Goal: Information Seeking & Learning: Learn about a topic

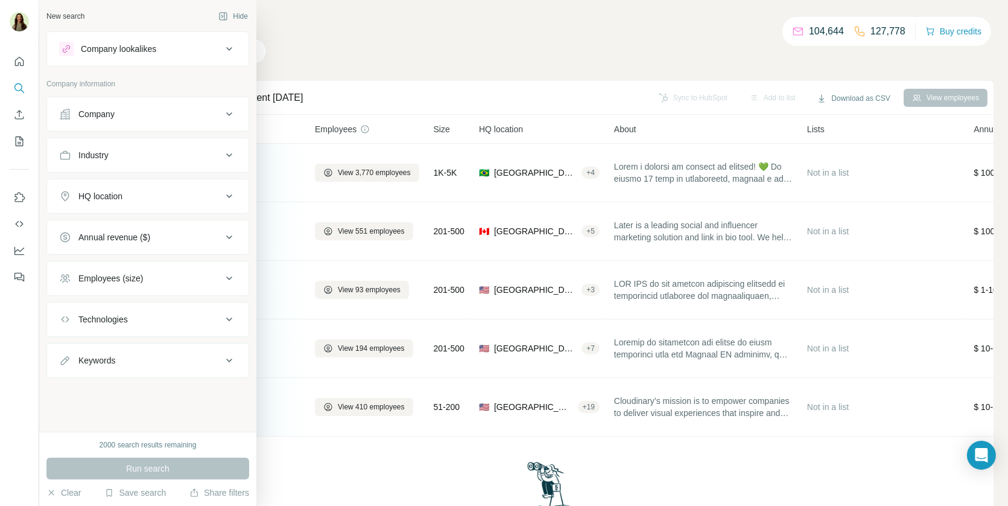
click at [118, 160] on button "Industry" at bounding box center [148, 155] width 202 height 29
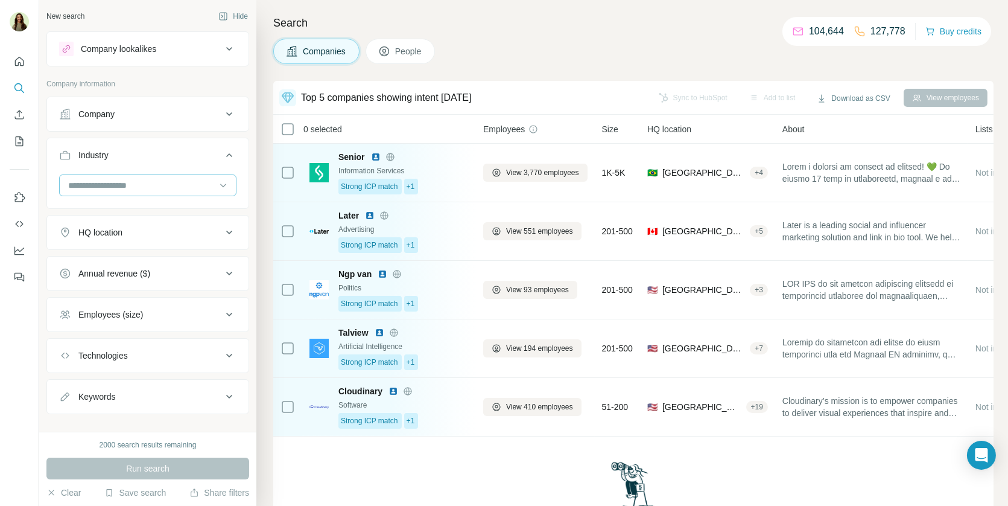
click at [130, 190] on div at bounding box center [141, 185] width 149 height 21
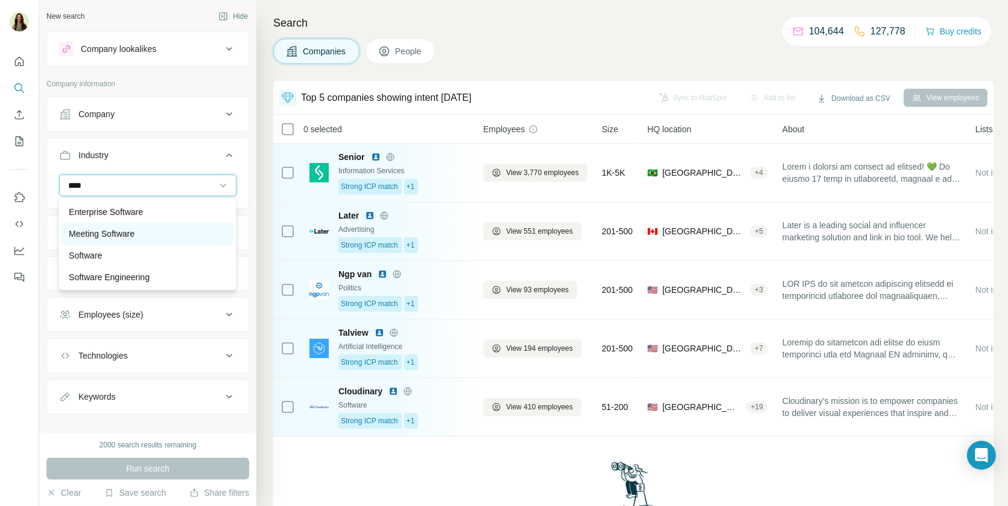
scroll to position [19, 0]
type input "****"
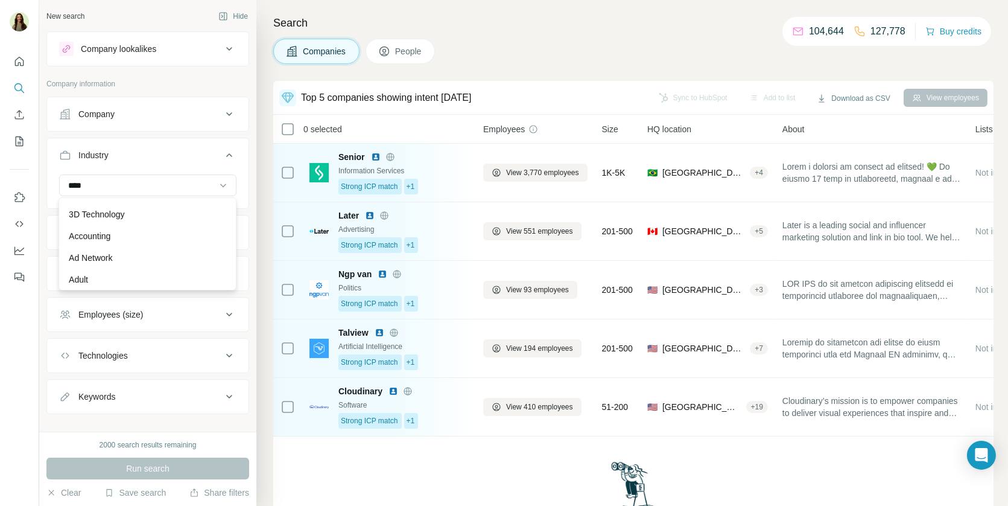
click at [399, 48] on span "People" at bounding box center [409, 51] width 28 height 12
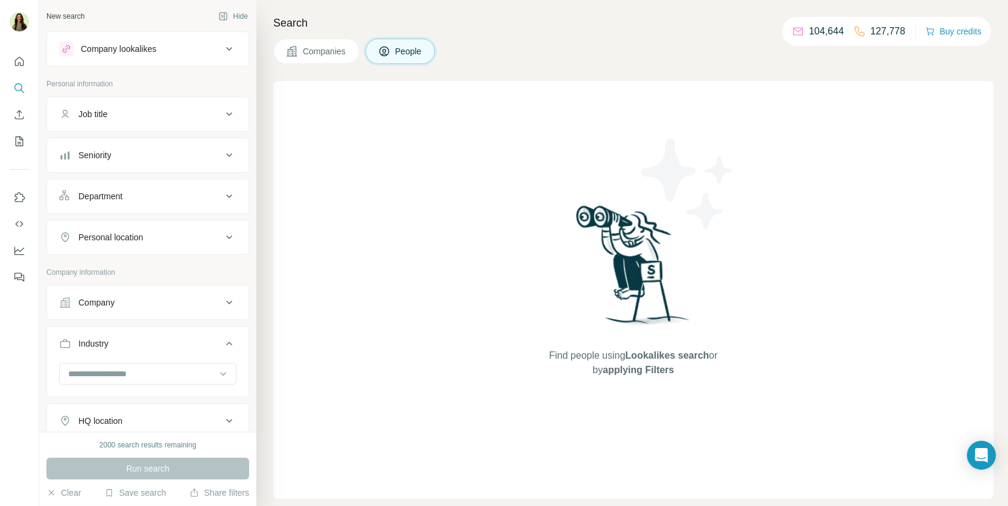
click at [331, 42] on button "Companies" at bounding box center [316, 51] width 86 height 25
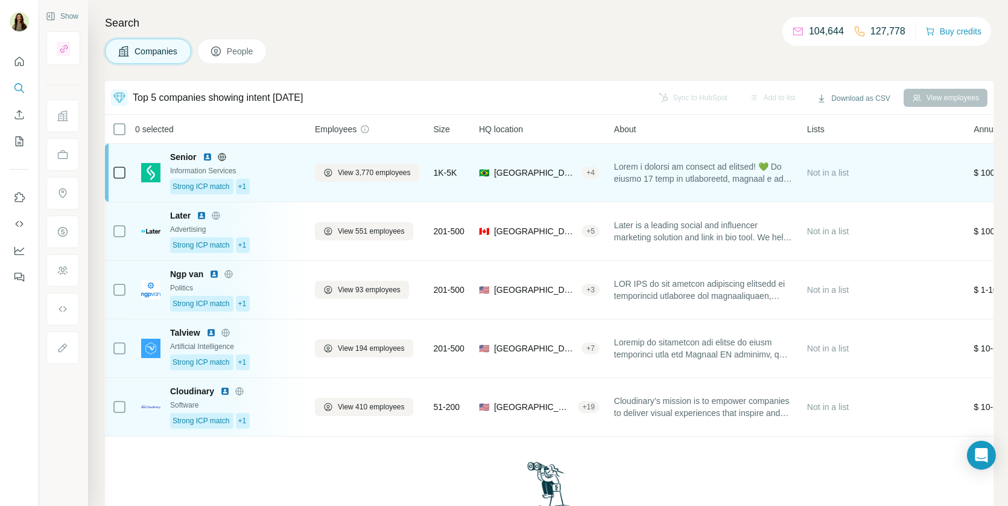
click at [351, 183] on div "View 3,770 employees" at bounding box center [367, 172] width 104 height 43
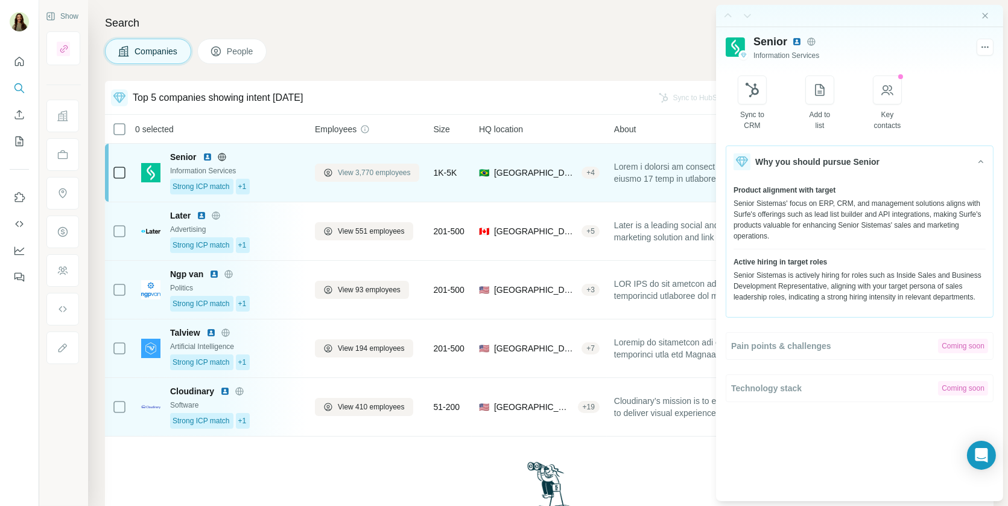
click at [350, 174] on span "View 3,770 employees" at bounding box center [374, 172] width 73 height 11
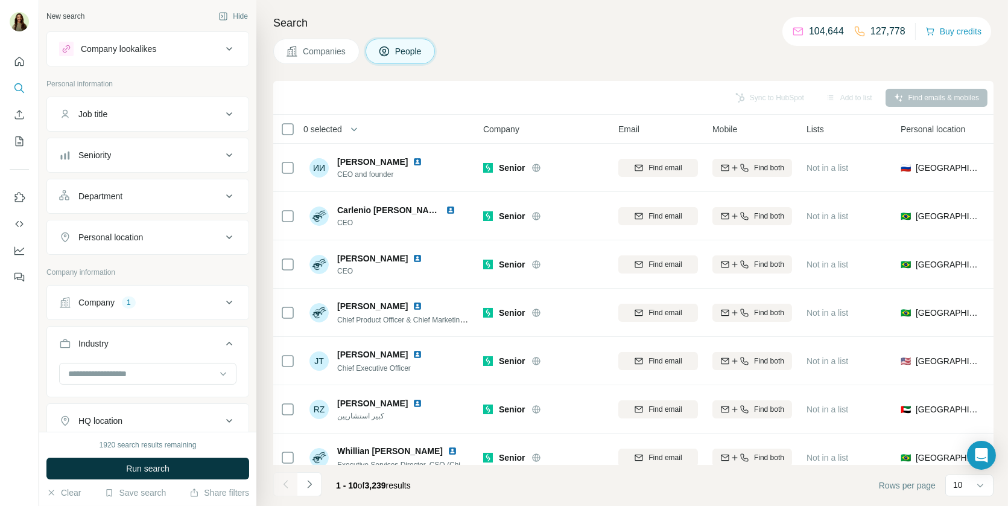
click at [155, 225] on button "Personal location" at bounding box center [148, 237] width 202 height 29
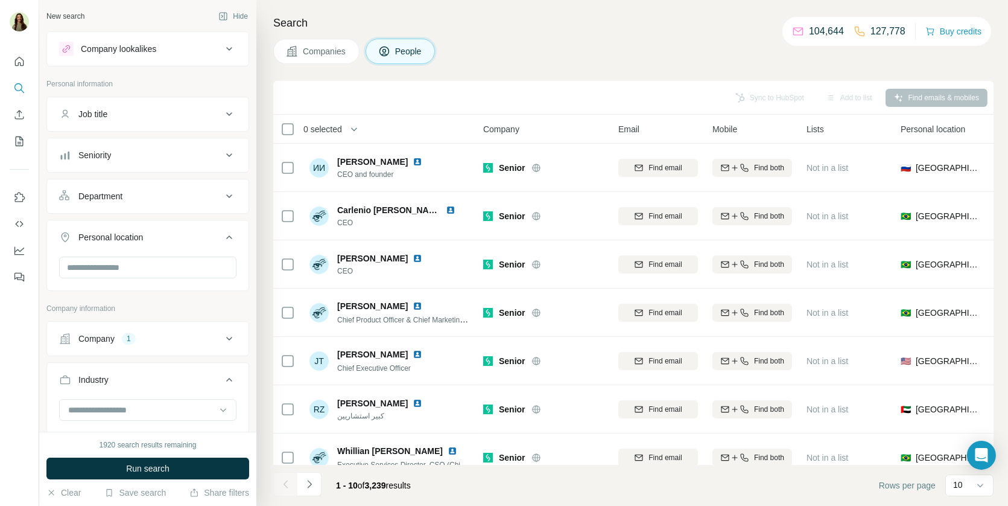
click at [148, 198] on div "Department" at bounding box center [140, 196] width 163 height 12
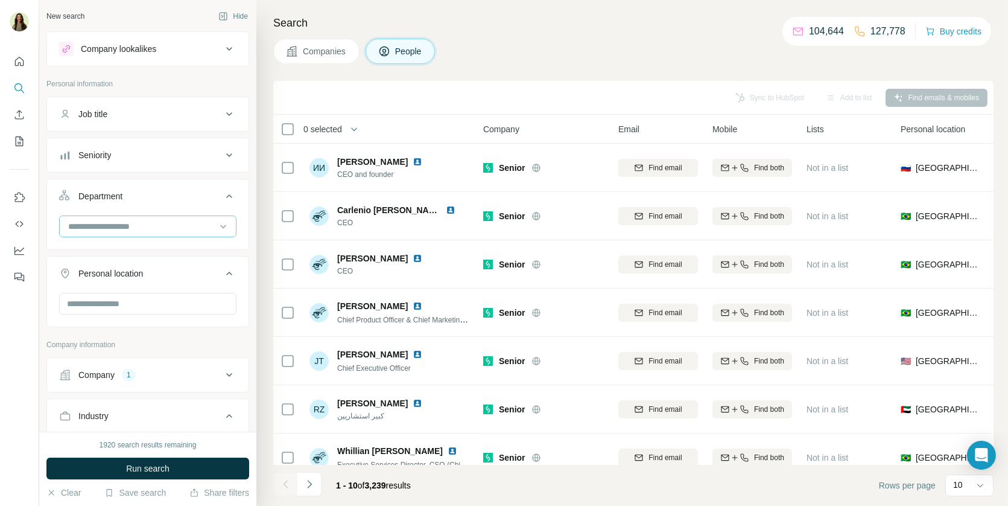
click at [135, 226] on input at bounding box center [141, 226] width 149 height 13
type input "*"
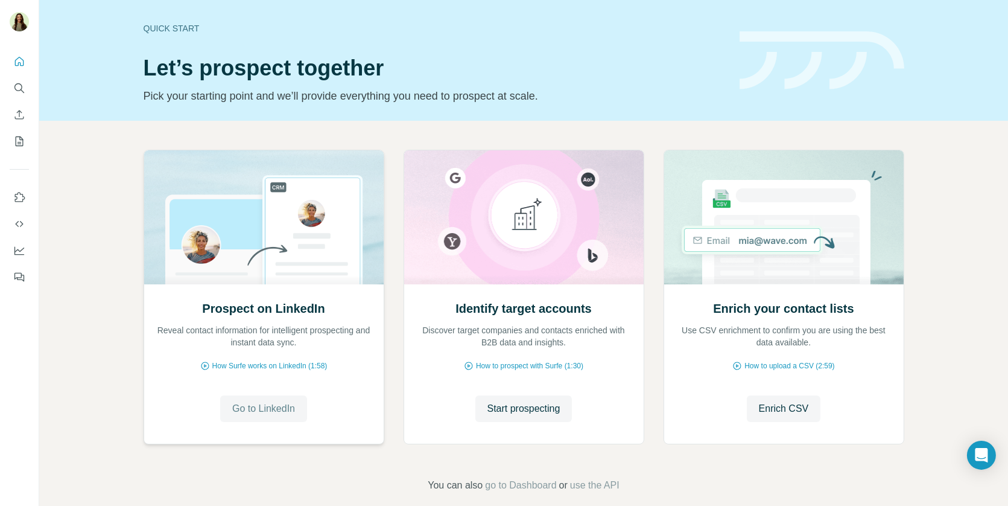
click at [285, 406] on span "Go to LinkedIn" at bounding box center [263, 408] width 63 height 14
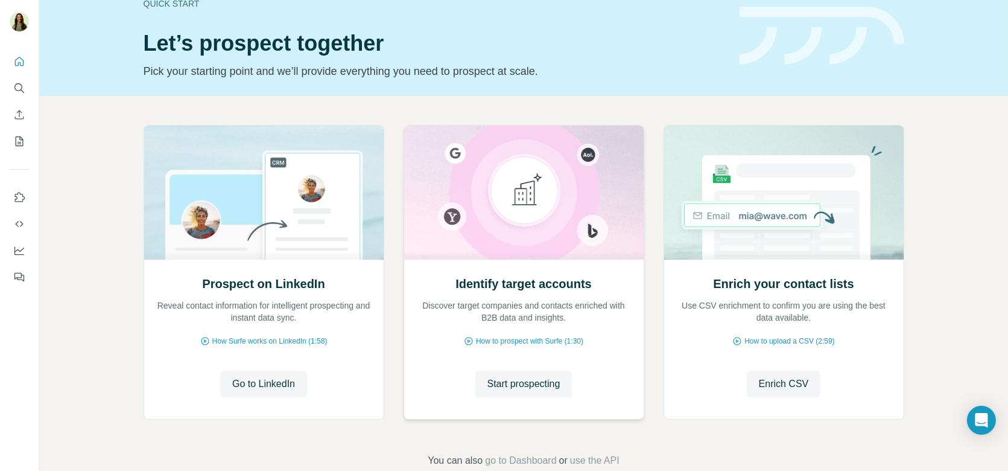
scroll to position [39, 0]
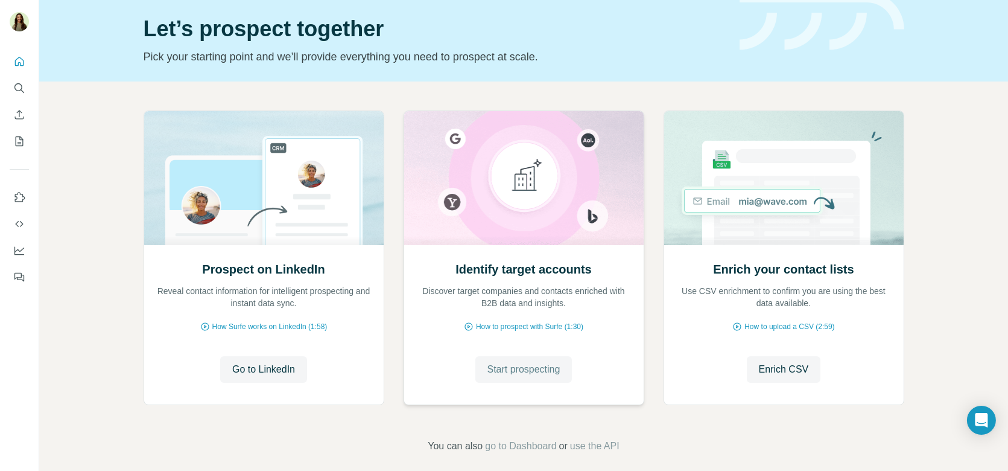
click at [501, 369] on span "Start prospecting" at bounding box center [524, 369] width 73 height 14
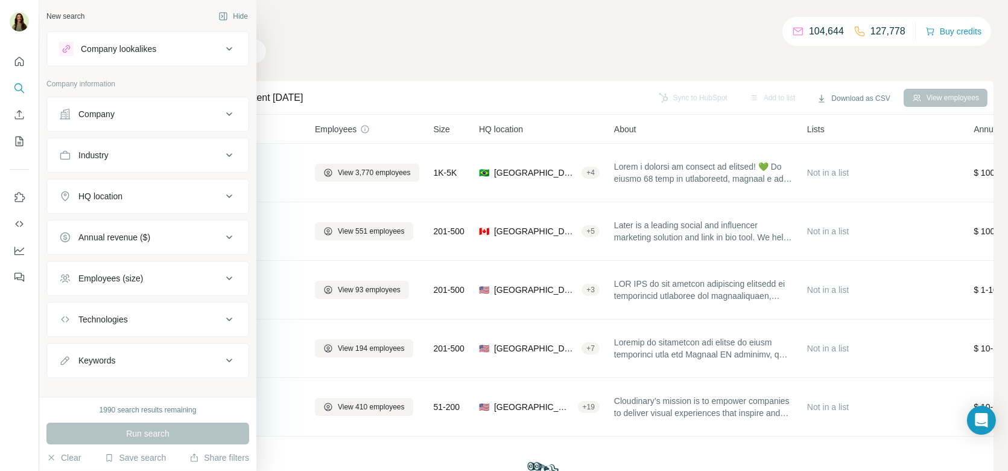
click at [134, 51] on div "Company lookalikes" at bounding box center [118, 49] width 75 height 12
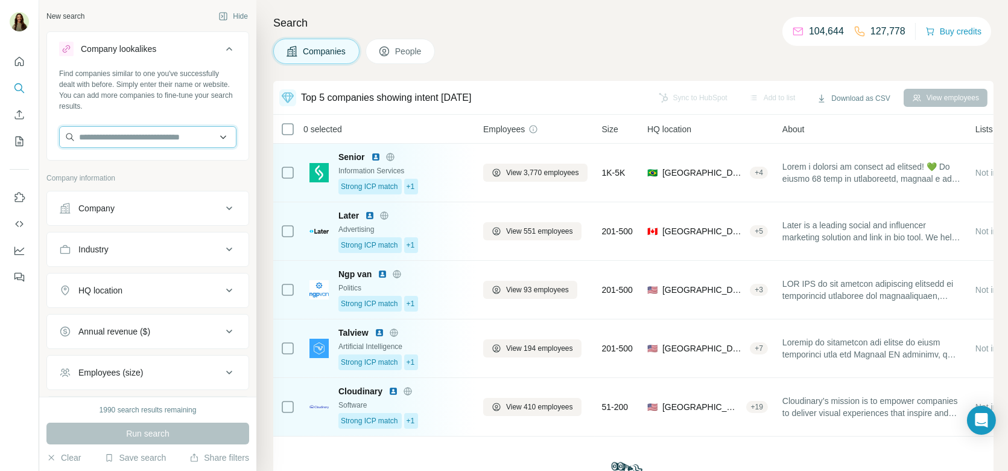
click at [104, 141] on input "text" at bounding box center [147, 137] width 177 height 22
click at [117, 203] on div "Company" at bounding box center [140, 208] width 163 height 12
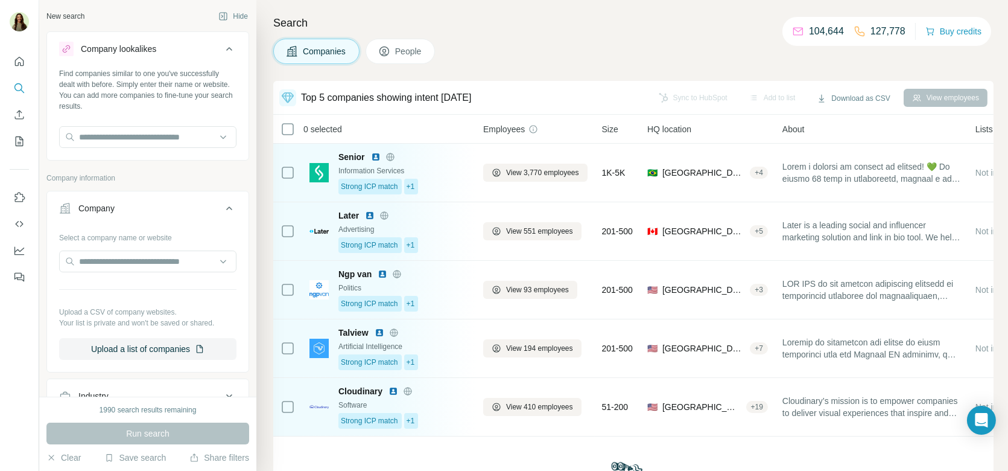
click at [379, 57] on button "People" at bounding box center [401, 51] width 70 height 25
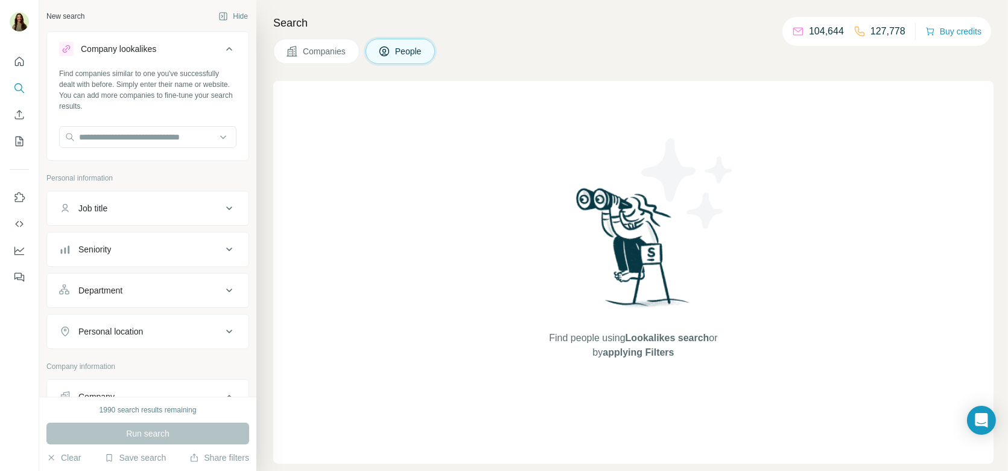
click at [308, 56] on span "Companies" at bounding box center [325, 51] width 44 height 12
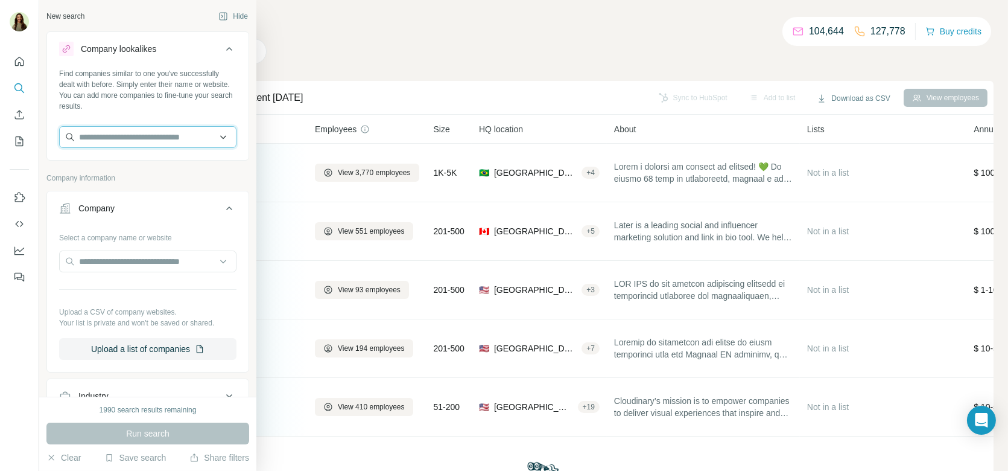
click at [123, 141] on input "text" at bounding box center [147, 137] width 177 height 22
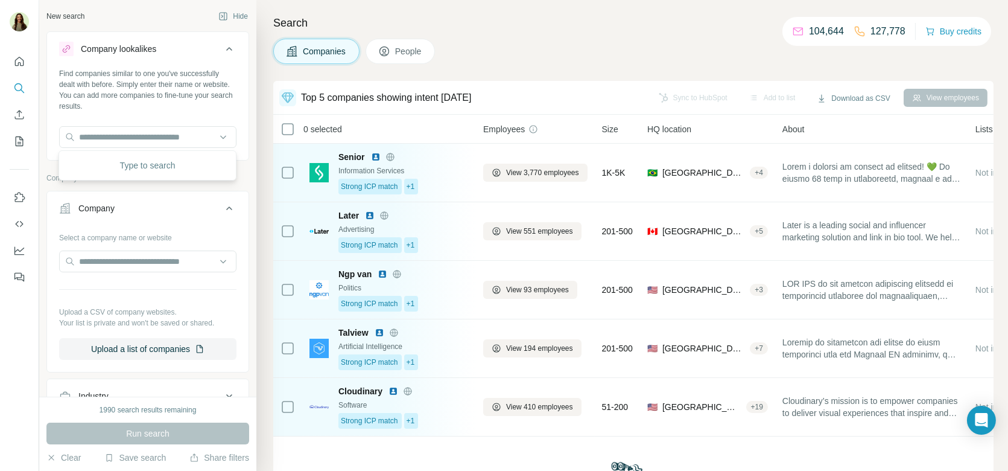
click at [191, 206] on div "Company" at bounding box center [140, 208] width 163 height 12
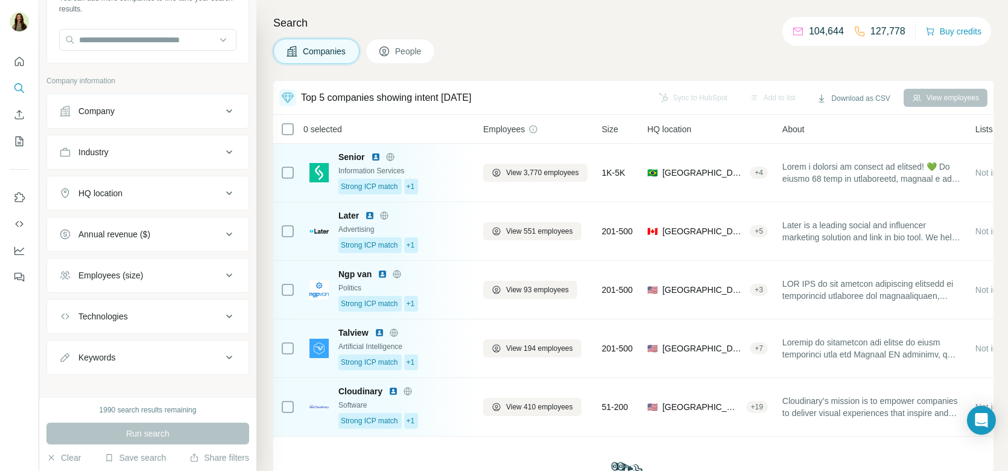
scroll to position [99, 0]
click at [139, 283] on button "Employees (size)" at bounding box center [148, 273] width 202 height 29
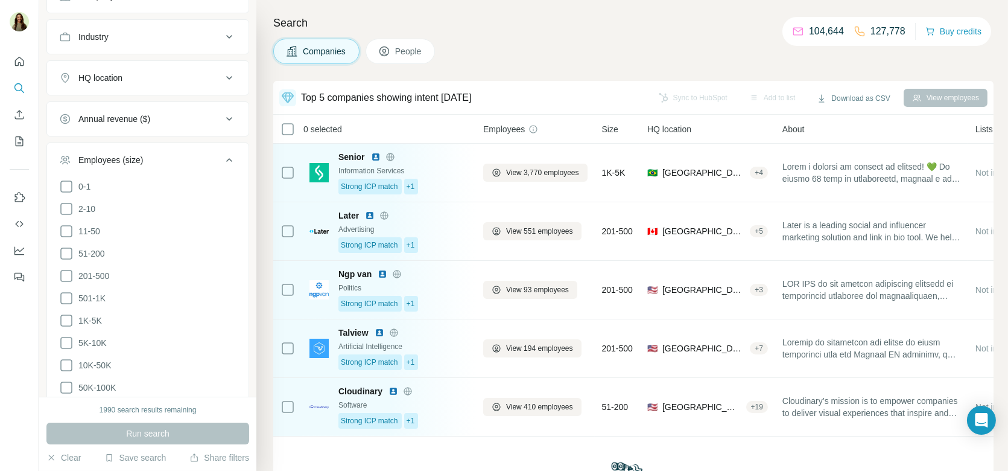
scroll to position [214, 0]
click at [71, 224] on icon at bounding box center [66, 230] width 12 height 12
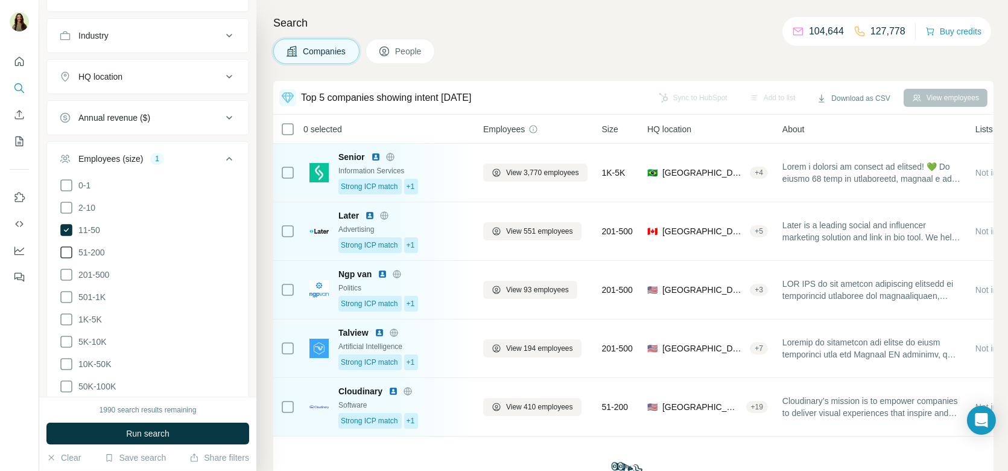
click at [70, 245] on icon at bounding box center [66, 252] width 14 height 14
click at [66, 246] on icon at bounding box center [66, 252] width 12 height 12
click at [66, 246] on icon at bounding box center [66, 252] width 14 height 14
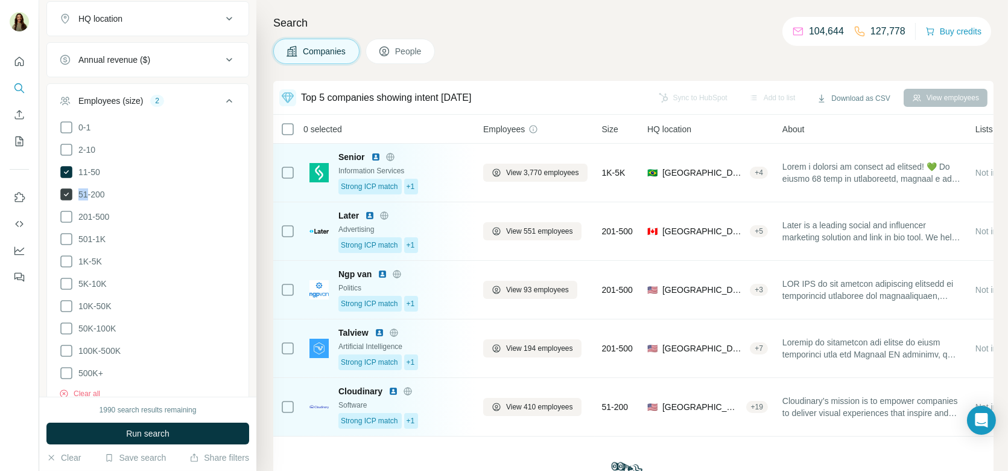
scroll to position [275, 0]
click at [68, 186] on icon at bounding box center [66, 191] width 12 height 12
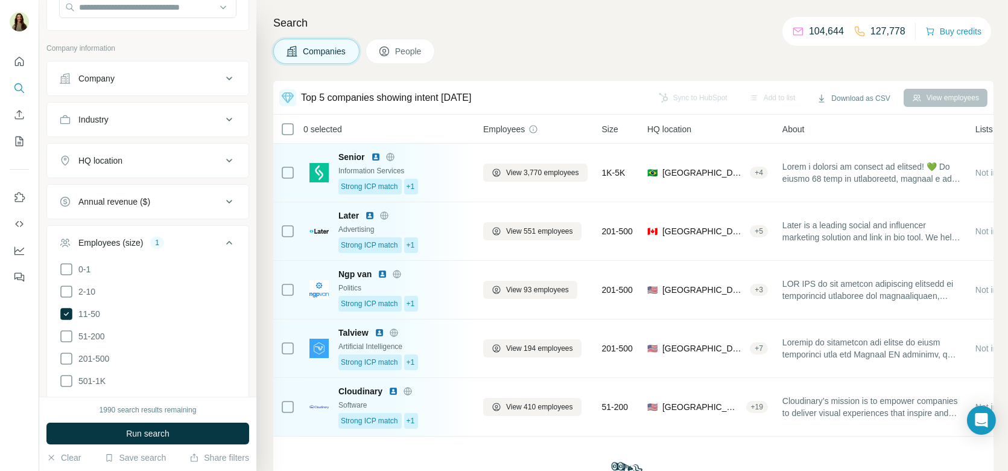
scroll to position [104, 0]
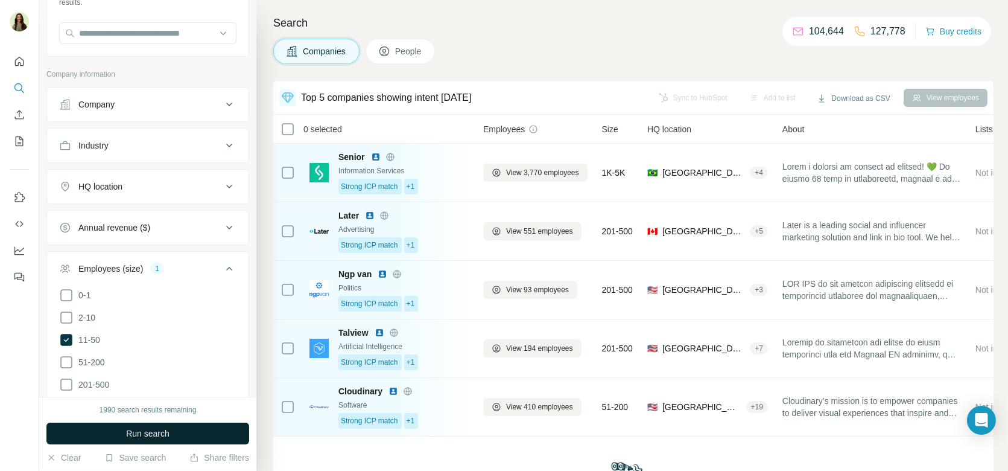
click at [150, 428] on span "Run search" at bounding box center [147, 433] width 43 height 12
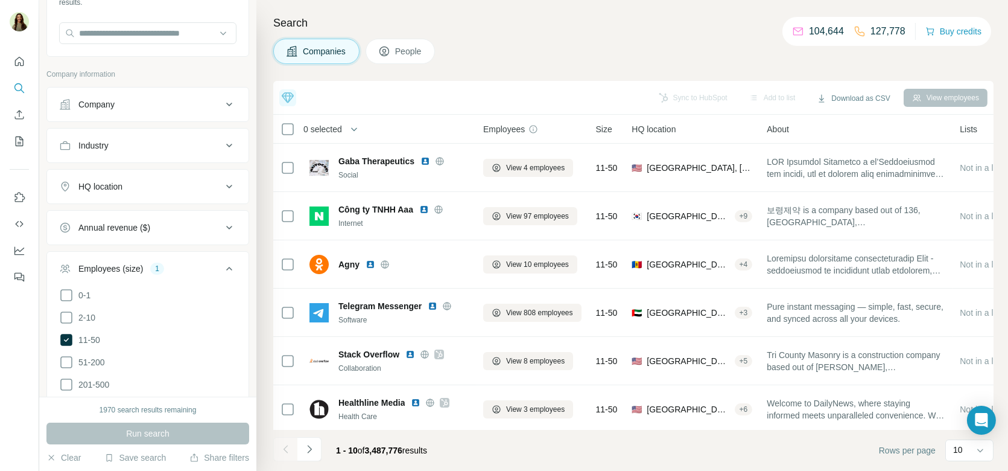
click at [115, 145] on div "Industry" at bounding box center [140, 145] width 163 height 12
click at [130, 179] on input at bounding box center [141, 175] width 149 height 13
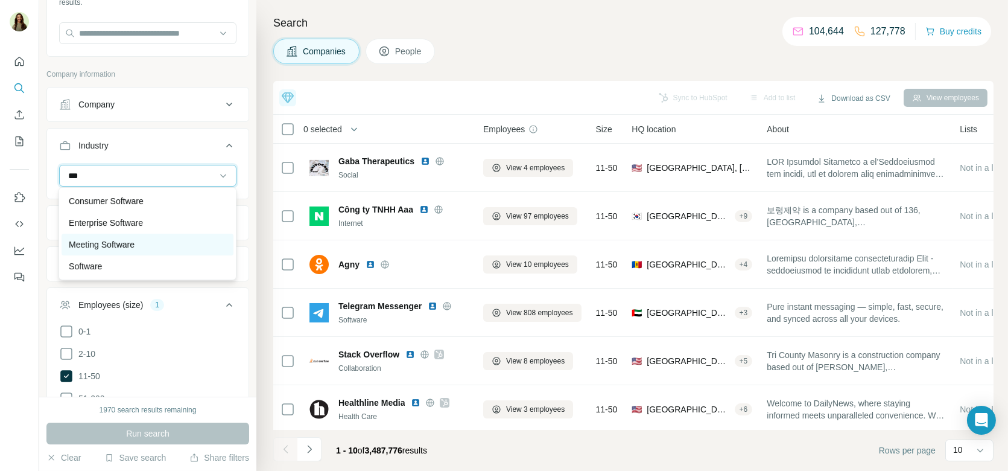
scroll to position [21, 0]
type input "***"
click at [136, 244] on div "Software" at bounding box center [147, 245] width 157 height 12
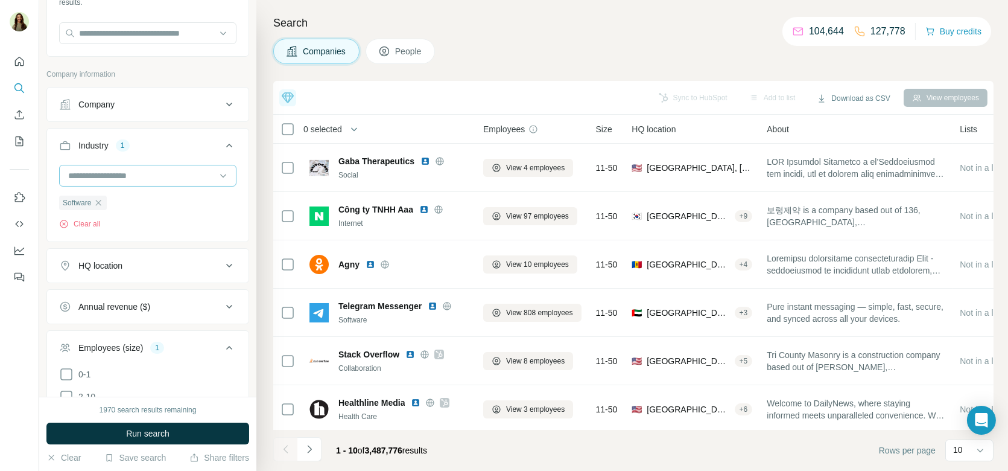
click at [139, 177] on input at bounding box center [141, 175] width 149 height 13
type input "****"
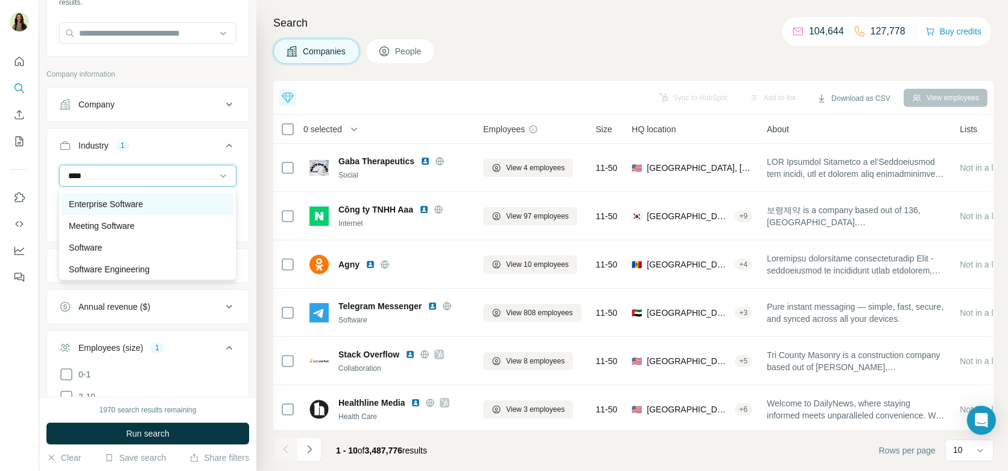
scroll to position [21, 0]
click at [165, 159] on button "Industry 1" at bounding box center [148, 148] width 202 height 34
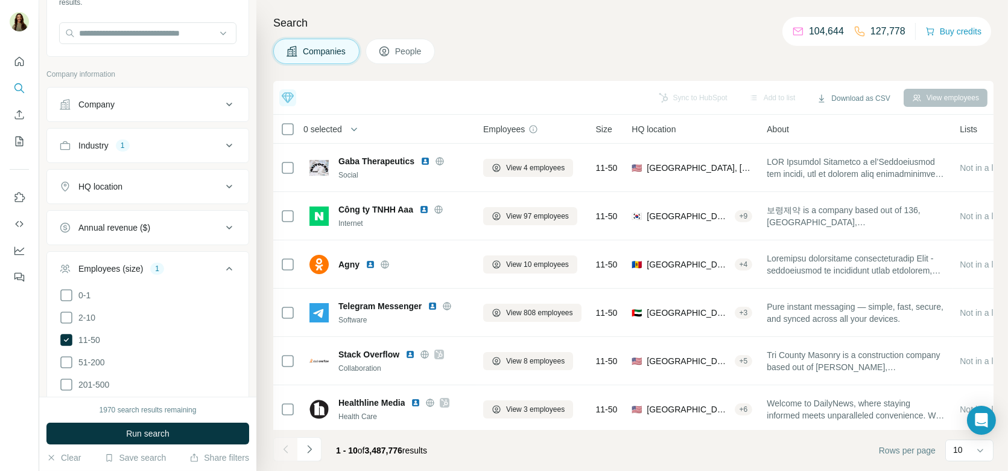
click at [158, 151] on button "Industry 1" at bounding box center [148, 145] width 202 height 29
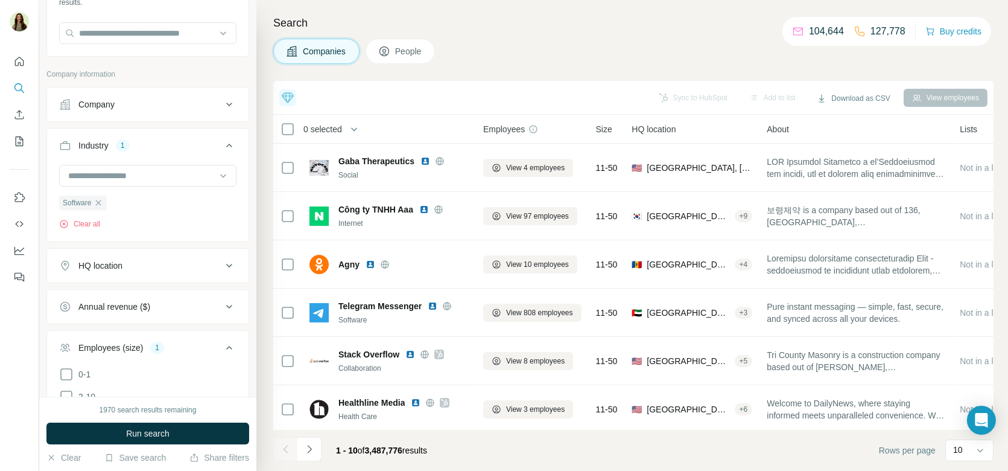
click at [158, 151] on button "Industry 1" at bounding box center [148, 148] width 202 height 34
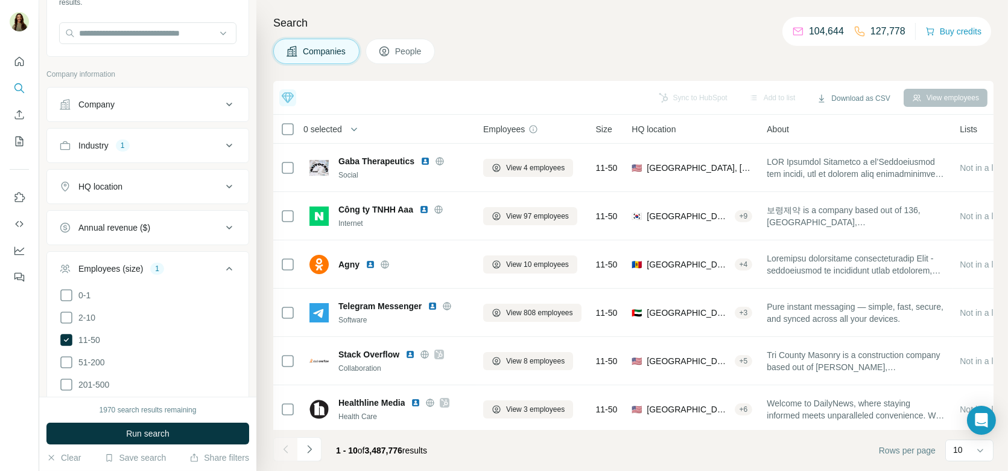
click at [148, 190] on div "HQ location" at bounding box center [140, 186] width 163 height 12
click at [135, 209] on input "text" at bounding box center [147, 217] width 177 height 22
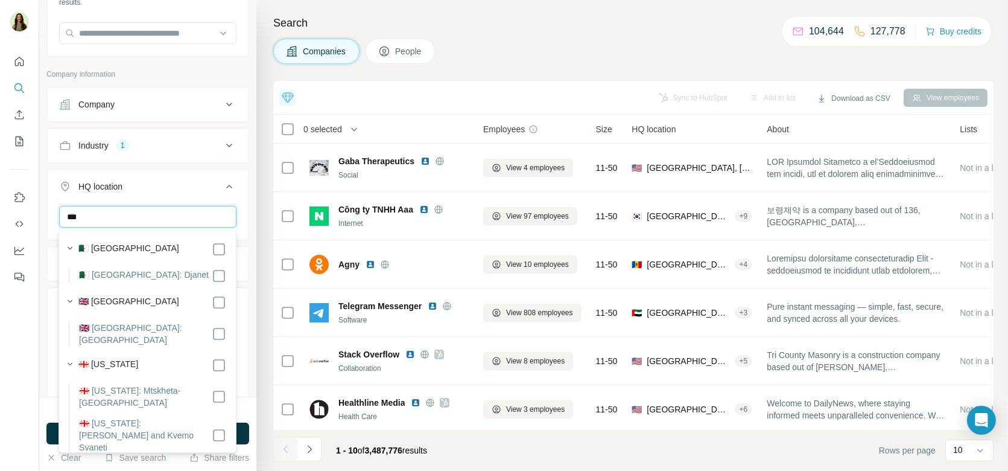
type input "****"
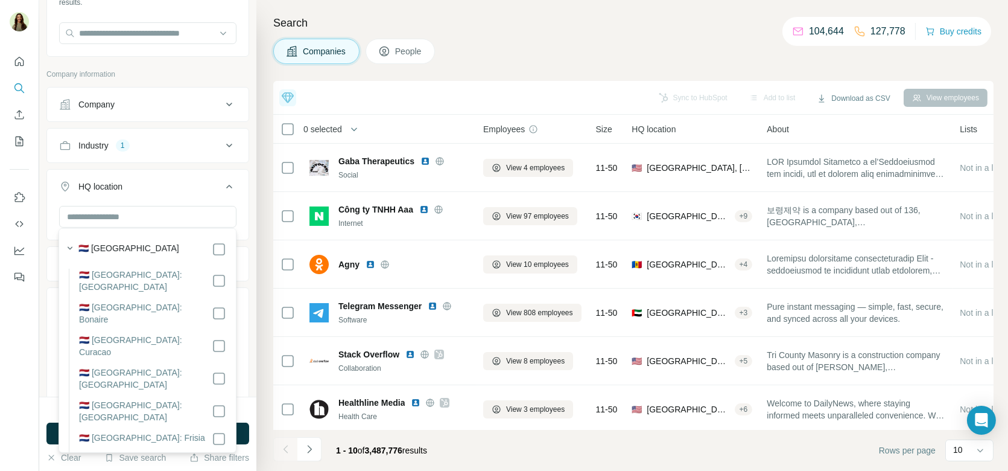
click at [203, 199] on button "HQ location" at bounding box center [148, 189] width 202 height 34
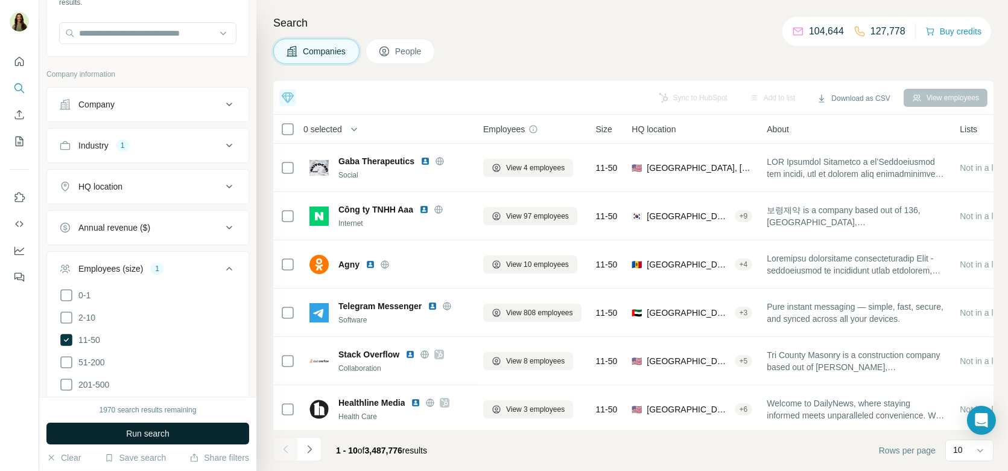
click at [162, 441] on button "Run search" at bounding box center [147, 433] width 203 height 22
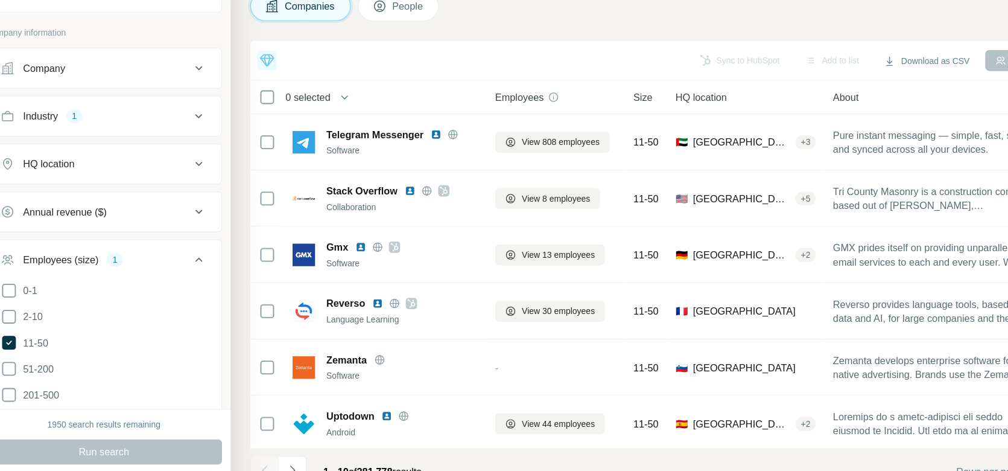
click at [408, 60] on button "People" at bounding box center [401, 51] width 70 height 25
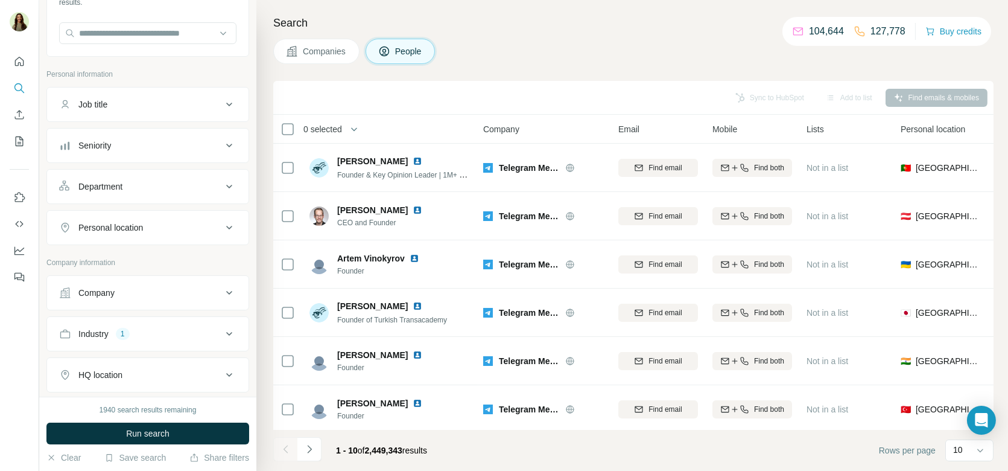
click at [134, 101] on div "Job title" at bounding box center [140, 104] width 163 height 12
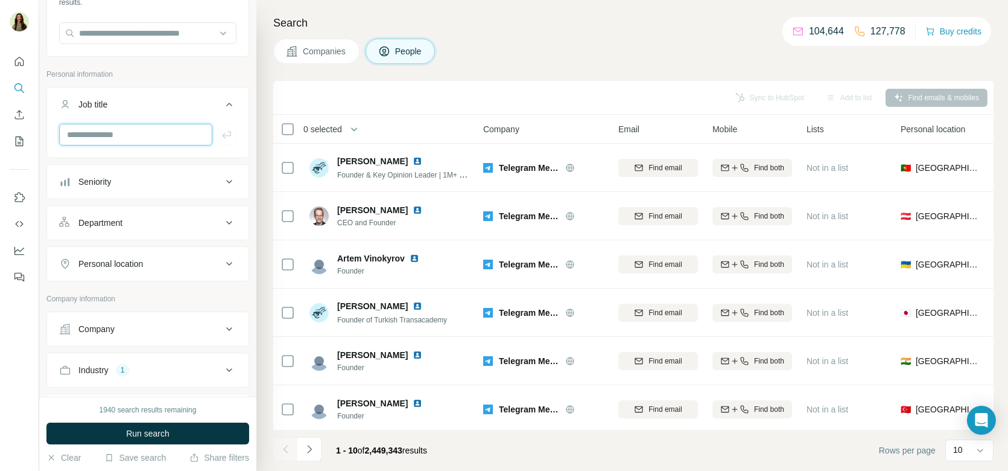
click at [120, 140] on input "text" at bounding box center [135, 135] width 153 height 22
type input "**********"
click at [224, 131] on icon "button" at bounding box center [227, 135] width 12 height 12
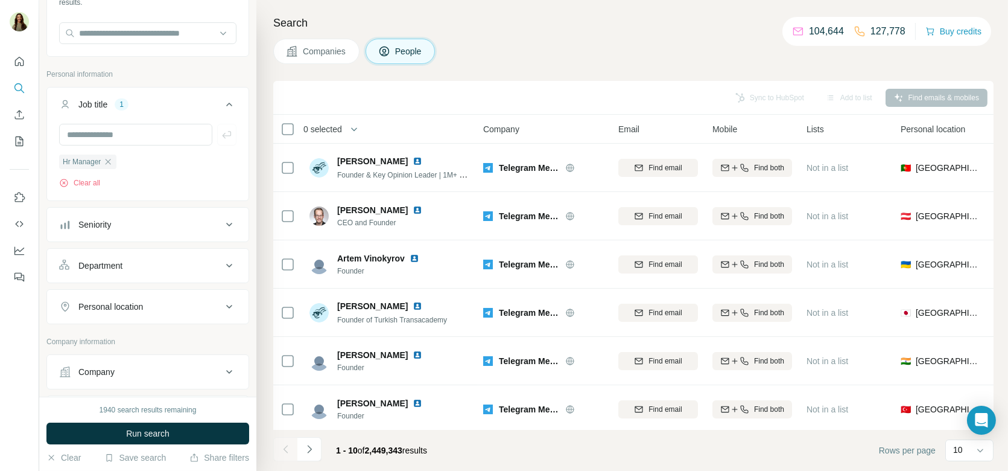
scroll to position [147, 0]
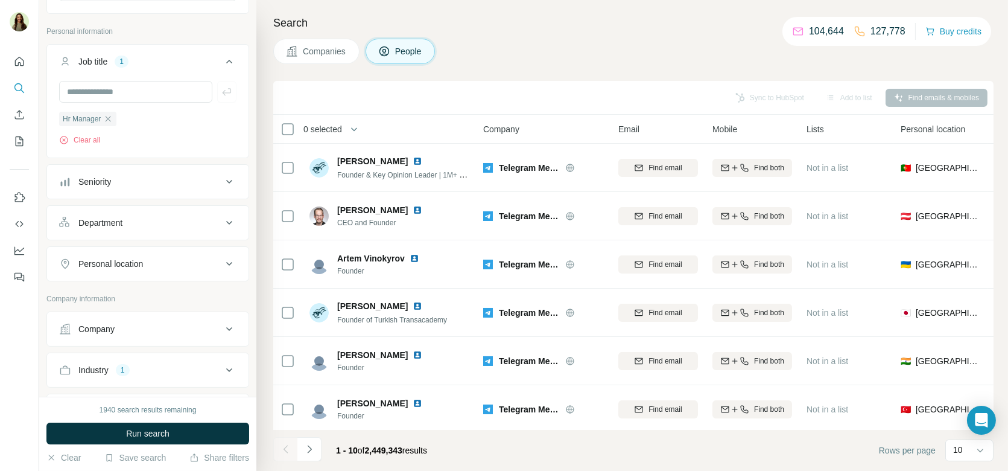
click at [133, 252] on button "Personal location" at bounding box center [148, 263] width 202 height 29
click at [118, 287] on input "text" at bounding box center [147, 294] width 177 height 22
type input "******"
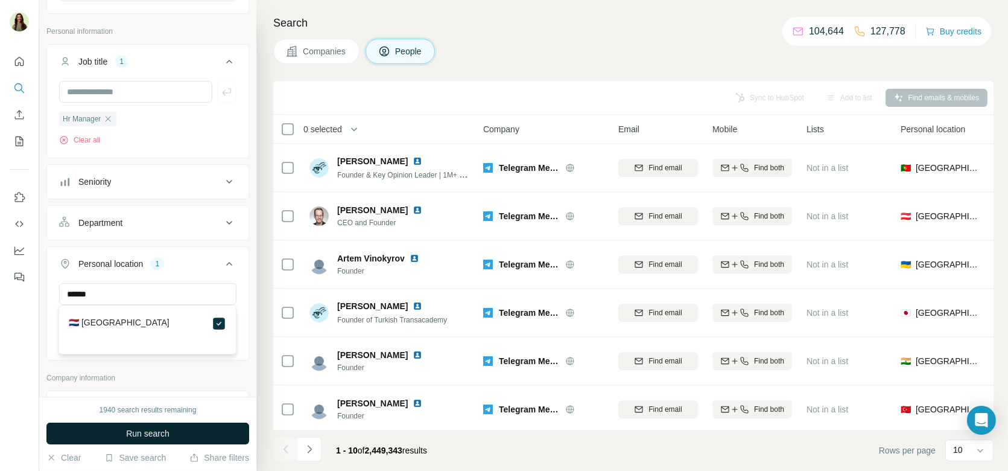
click at [156, 438] on span "Run search" at bounding box center [147, 433] width 43 height 12
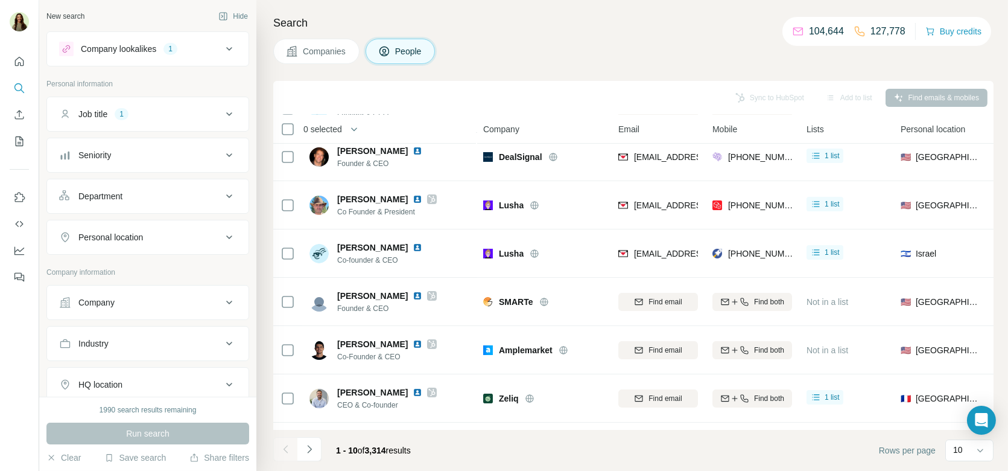
scroll to position [142, 0]
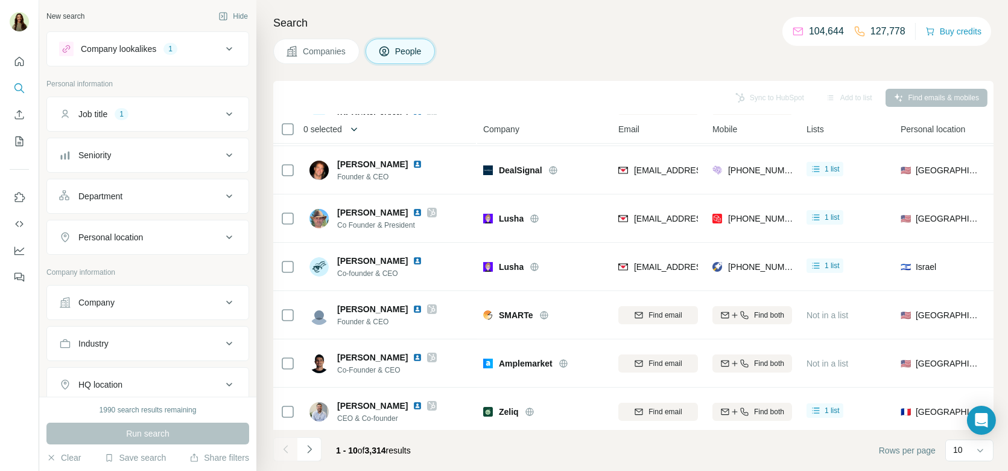
click at [351, 126] on icon "button" at bounding box center [354, 129] width 12 height 12
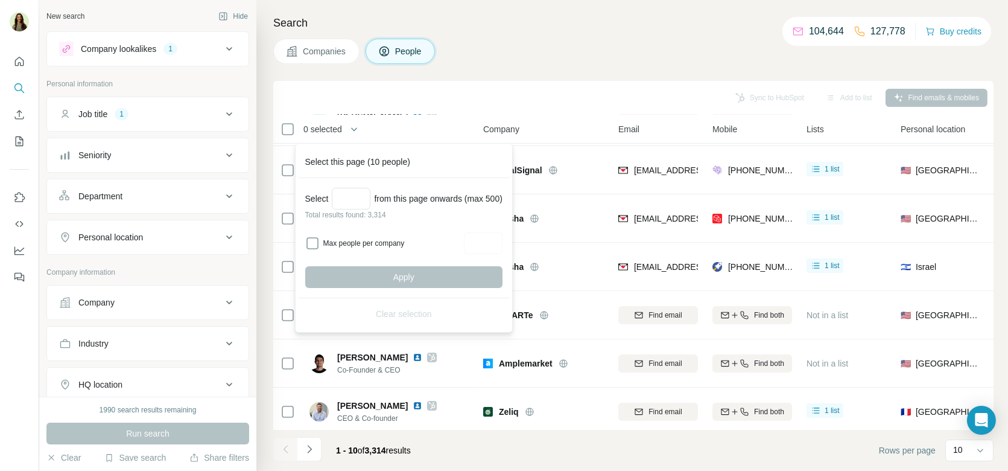
click at [375, 112] on div "Sync to HubSpot Add to list Find emails & mobiles" at bounding box center [633, 98] width 720 height 34
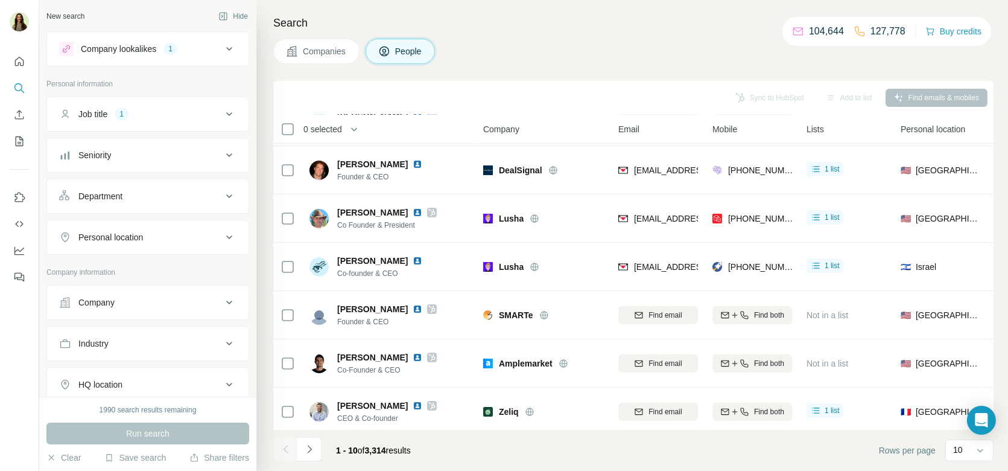
click at [206, 52] on div "Company lookalikes 1" at bounding box center [140, 49] width 163 height 14
